Goal: Information Seeking & Learning: Find specific fact

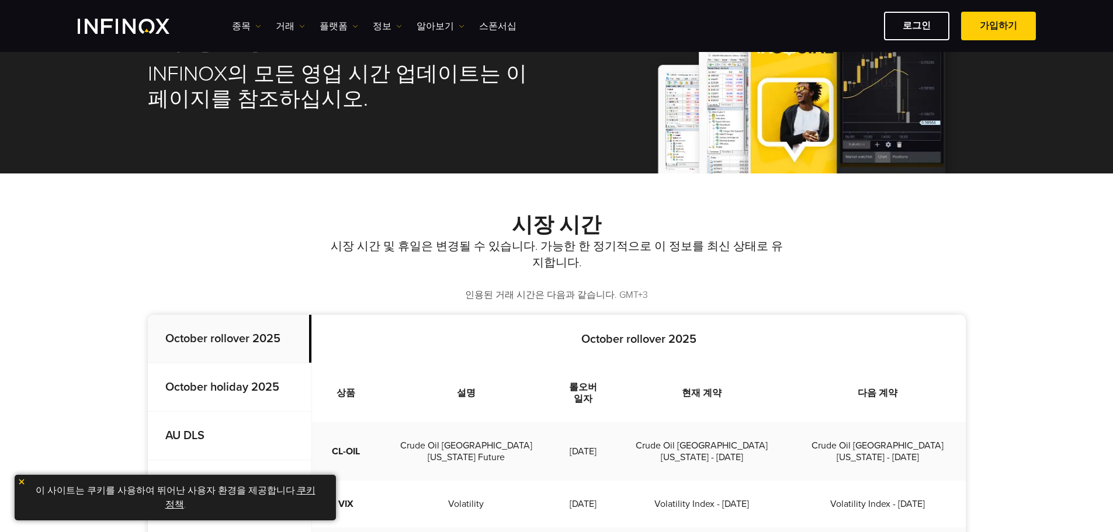
scroll to position [175, 0]
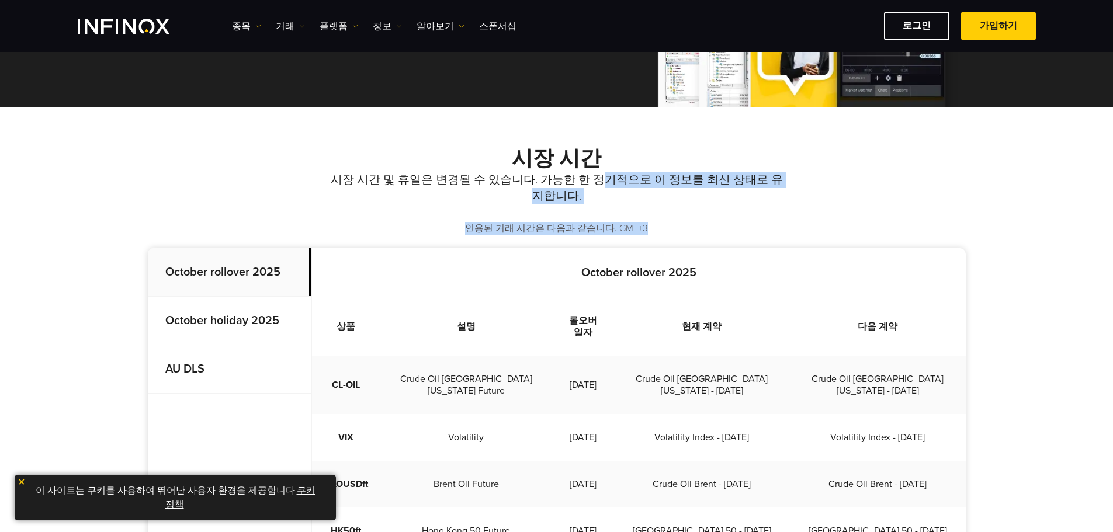
drag, startPoint x: 586, startPoint y: 183, endPoint x: 651, endPoint y: 219, distance: 74.5
click at [651, 219] on div "시장 시간 시장 시간 및 휴일은 변경될 수 있습니다. 가능한 한 정기적으로 이 정보를 최신 상태로 유지합니다. 인용된 거래 시간은 다음과 같습…" at bounding box center [557, 190] width 818 height 89
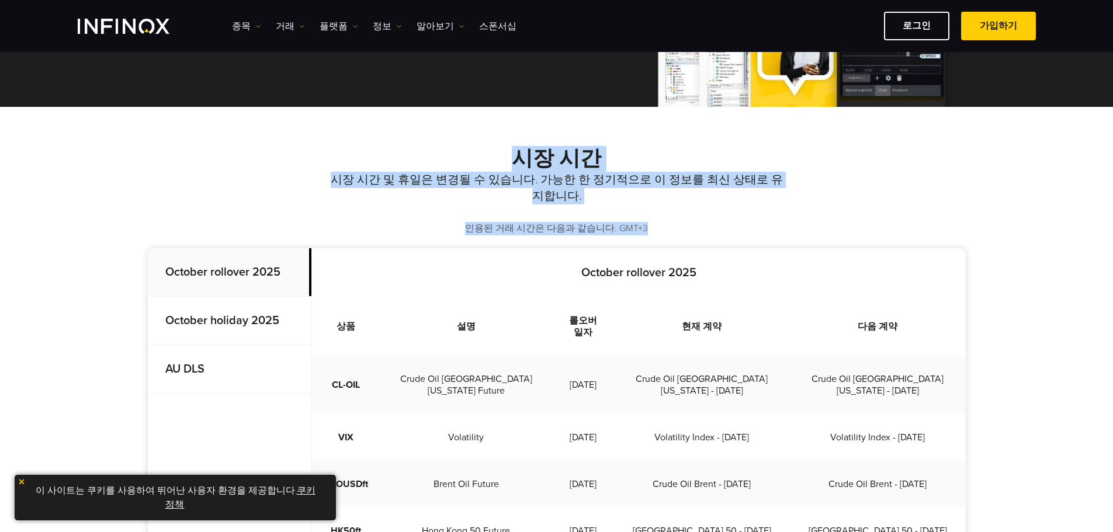
drag, startPoint x: 651, startPoint y: 219, endPoint x: 526, endPoint y: 153, distance: 141.4
click at [526, 153] on div "시장 시간 시장 시간 및 휴일은 변경될 수 있습니다. 가능한 한 정기적으로 이 정보를 최신 상태로 유지합니다. 인용된 거래 시간은 다음과 같습…" at bounding box center [557, 190] width 818 height 89
click at [526, 153] on strong "시장 시간" at bounding box center [556, 158] width 89 height 25
drag, startPoint x: 526, startPoint y: 153, endPoint x: 689, endPoint y: 225, distance: 177.8
click at [689, 225] on div "시장 시간 시장 시간 및 휴일은 변경될 수 있습니다. 가능한 한 정기적으로 이 정보를 최신 상태로 유지합니다. 인용된 거래 시간은 다음과 같습…" at bounding box center [557, 190] width 818 height 89
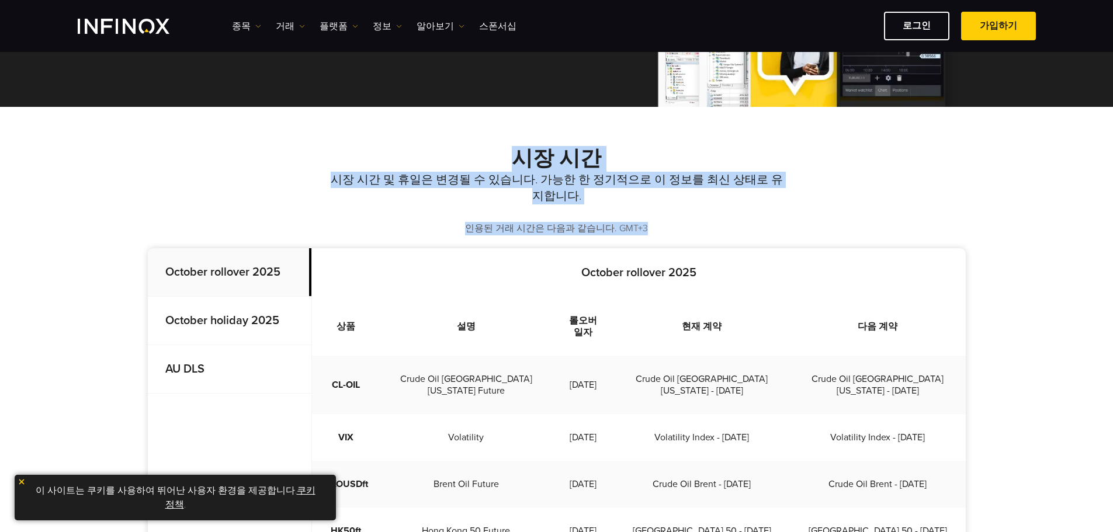
click at [689, 225] on p "인용된 거래 시간은 다음과 같습니다. GMT+3" at bounding box center [557, 228] width 818 height 13
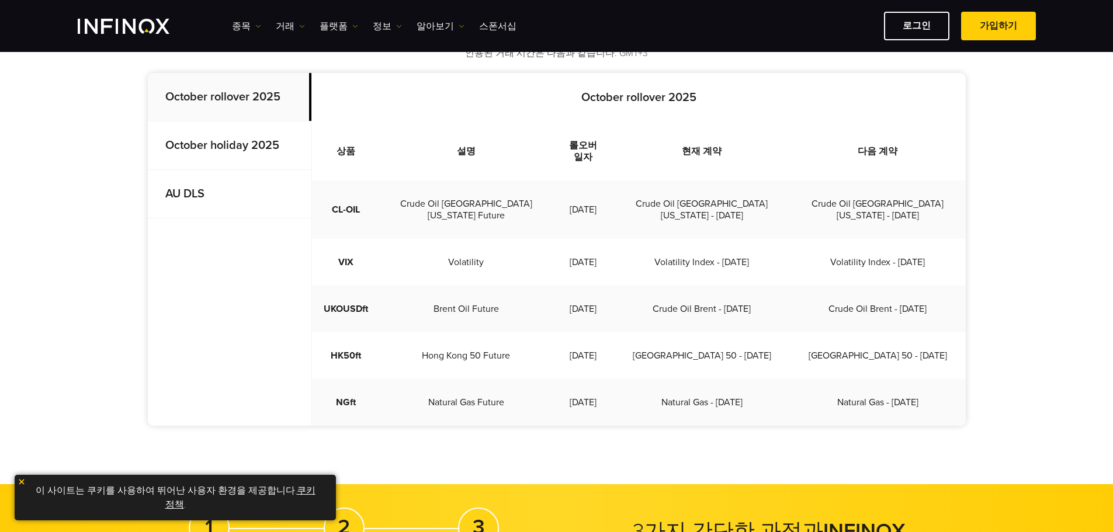
drag, startPoint x: 335, startPoint y: 244, endPoint x: 926, endPoint y: 381, distance: 607.0
click at [926, 381] on tbody "CL-OIL Crude Oil West [US_STATE] Future [DATE] Crude Oil [GEOGRAPHIC_DATA] [US_…" at bounding box center [639, 303] width 654 height 245
click at [933, 382] on td "Natural Gas - [DATE]" at bounding box center [878, 402] width 176 height 47
drag, startPoint x: 946, startPoint y: 382, endPoint x: 540, endPoint y: 102, distance: 493.1
click at [540, 102] on div "October rollover 2025 상품 설명 롤오버 일자 현재 계약 다음 계약 CL-OIL Crude Oil [GEOGRAPHIC_DAT…" at bounding box center [639, 249] width 654 height 353
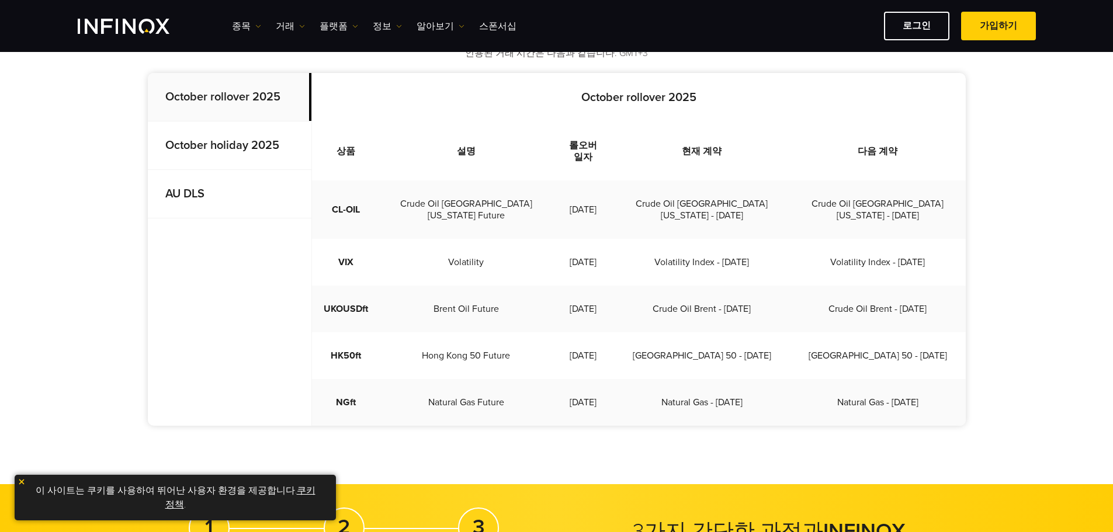
click at [540, 102] on p "October rollover 2025" at bounding box center [639, 98] width 654 height 14
drag, startPoint x: 540, startPoint y: 102, endPoint x: 949, endPoint y: 369, distance: 487.5
click at [949, 369] on div "October rollover 2025 상품 설명 롤오버 일자 현재 계약 다음 계약 CL-OIL Crude Oil [GEOGRAPHIC_DAT…" at bounding box center [639, 249] width 654 height 353
click at [949, 379] on td "Natural Gas - [DATE]" at bounding box center [878, 402] width 176 height 47
drag, startPoint x: 949, startPoint y: 369, endPoint x: 550, endPoint y: 92, distance: 485.3
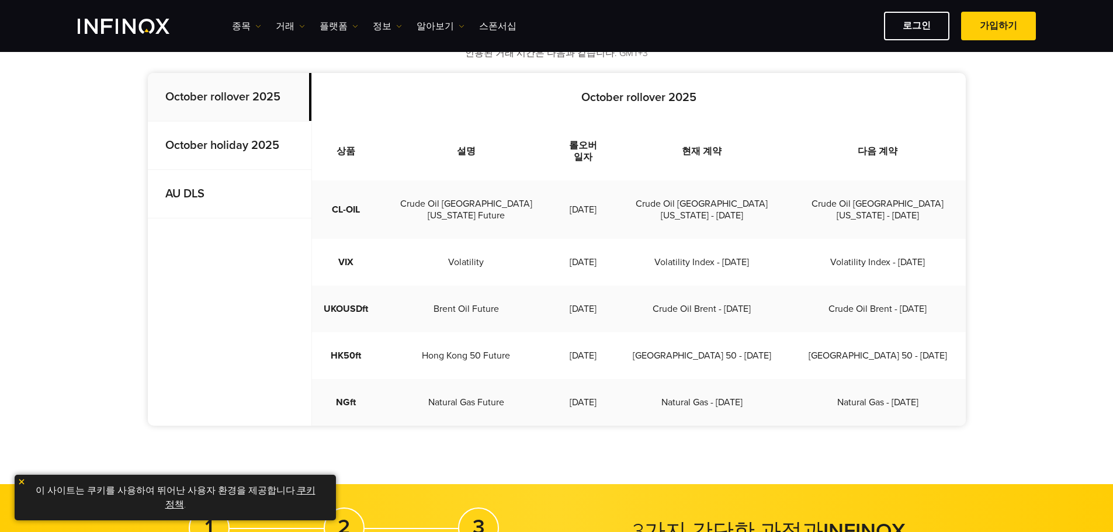
click at [550, 92] on div "October rollover 2025 상품 설명 롤오버 일자 현재 계약 다음 계약 CL-OIL Crude Oil [GEOGRAPHIC_DAT…" at bounding box center [639, 249] width 654 height 353
click at [550, 92] on p "October rollover 2025" at bounding box center [639, 98] width 654 height 14
drag, startPoint x: 933, startPoint y: 360, endPoint x: 924, endPoint y: 369, distance: 12.8
click at [924, 379] on td "Natural Gas - [DATE]" at bounding box center [878, 402] width 176 height 47
drag, startPoint x: 924, startPoint y: 369, endPoint x: 531, endPoint y: 113, distance: 469.4
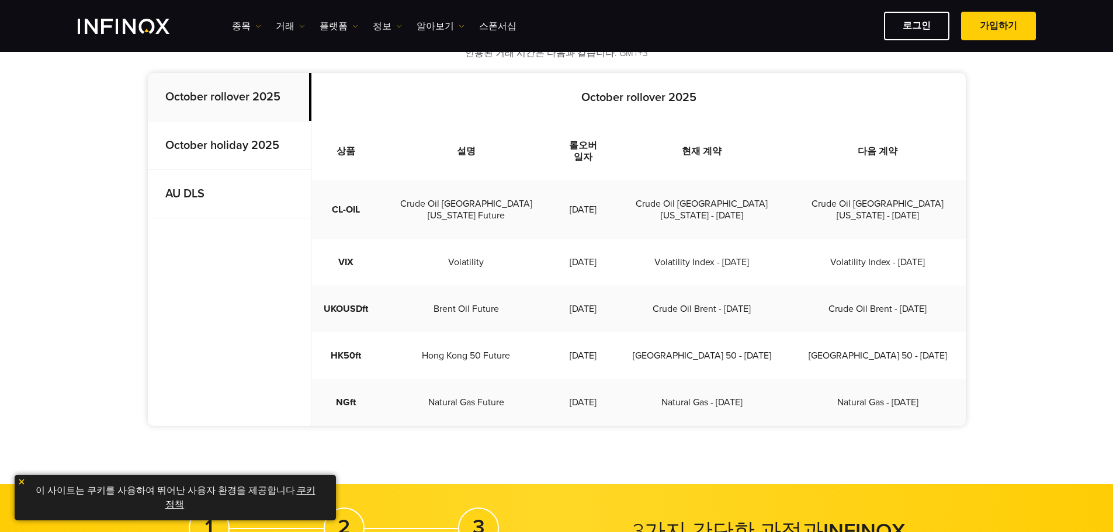
click at [531, 113] on div "October rollover 2025 상품 설명 롤오버 일자 현재 계약 다음 계약 CL-OIL Crude Oil [GEOGRAPHIC_DAT…" at bounding box center [639, 249] width 654 height 353
click at [530, 113] on div "October rollover 2025 상품 설명 롤오버 일자 현재 계약 다음 계약 CL-OIL Crude Oil [GEOGRAPHIC_DAT…" at bounding box center [639, 249] width 654 height 353
drag, startPoint x: 544, startPoint y: 100, endPoint x: 940, endPoint y: 373, distance: 480.9
click at [940, 373] on div "October rollover 2025 상품 설명 롤오버 일자 현재 계약 다음 계약 CL-OIL Crude Oil [GEOGRAPHIC_DAT…" at bounding box center [639, 249] width 654 height 353
click at [940, 379] on td "Natural Gas - [DATE]" at bounding box center [878, 402] width 176 height 47
